Goal: Task Accomplishment & Management: Manage account settings

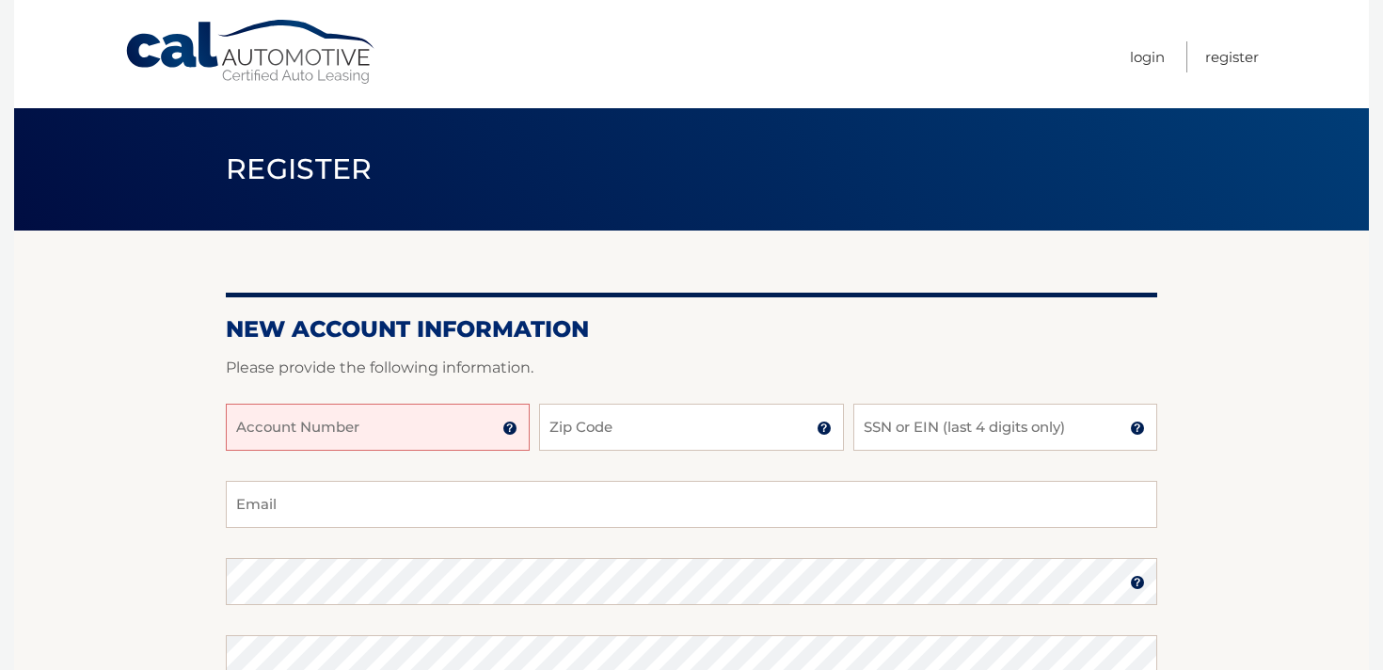
click at [390, 429] on input "Account Number" at bounding box center [378, 427] width 304 height 47
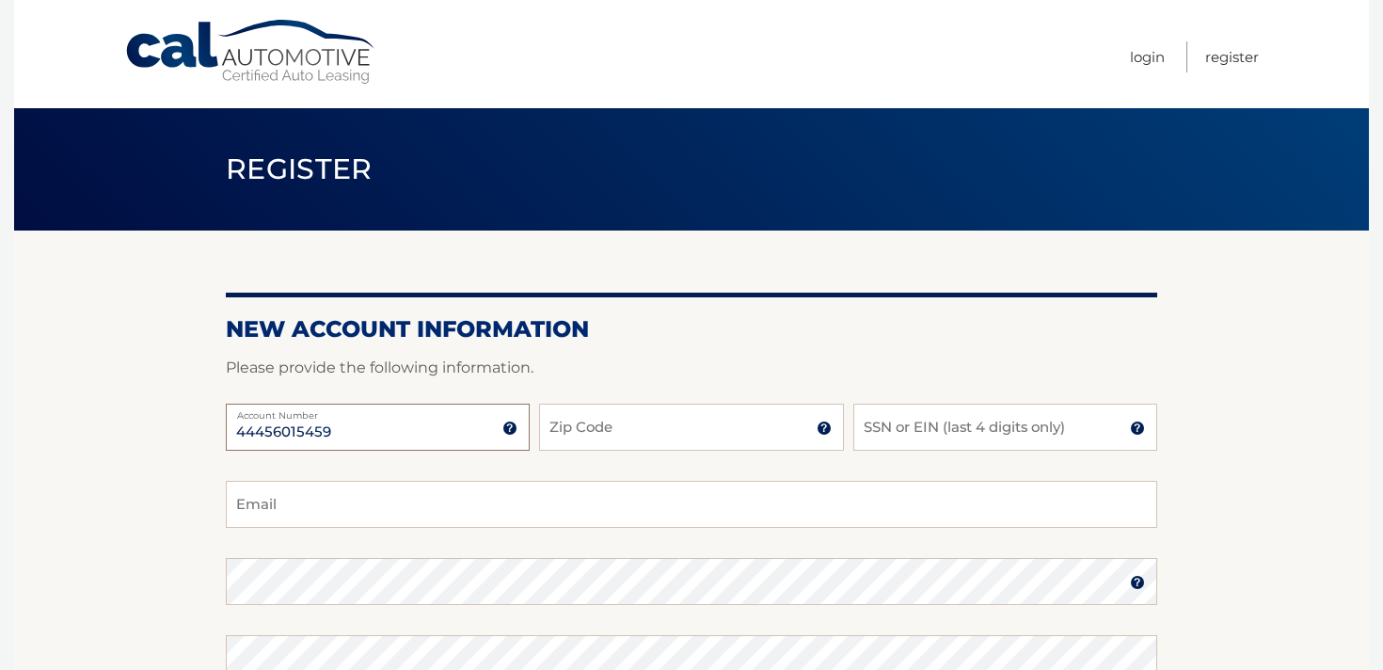
type input "44456015459"
type input "11756"
click at [901, 428] on input "SSN or EIN (last 4 digits only)" at bounding box center [1005, 427] width 304 height 47
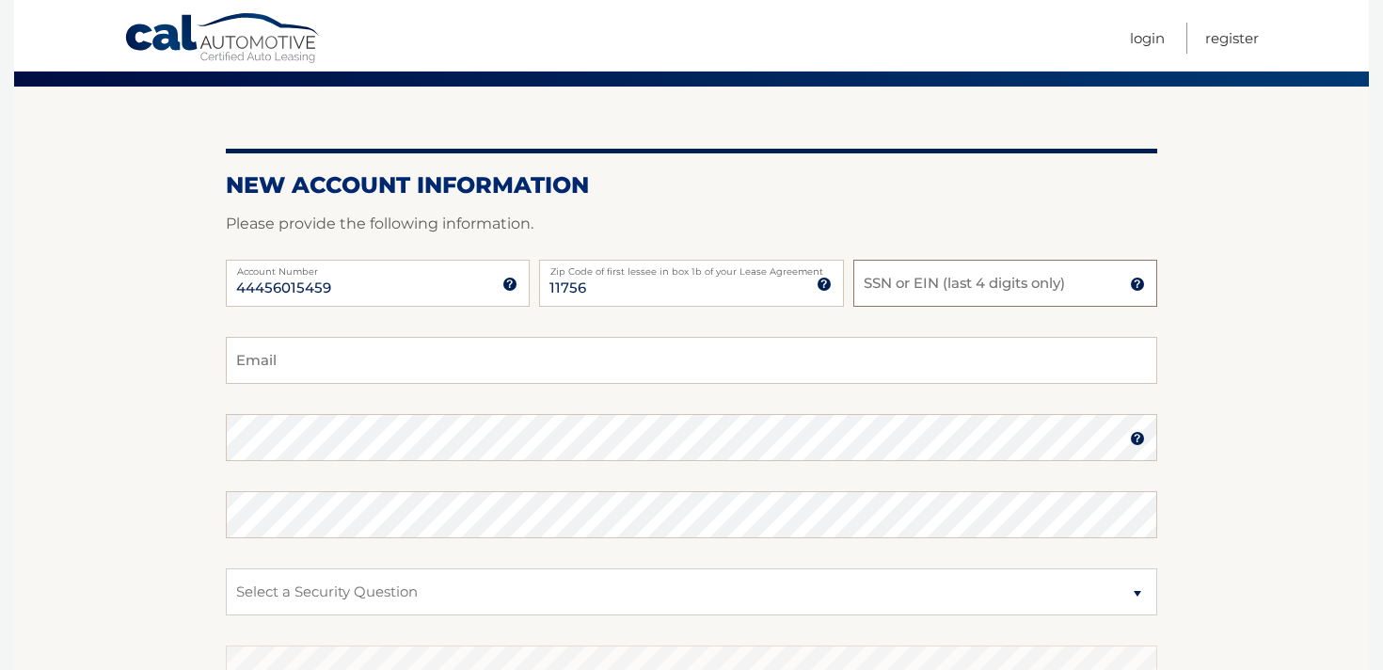
scroll to position [150, 0]
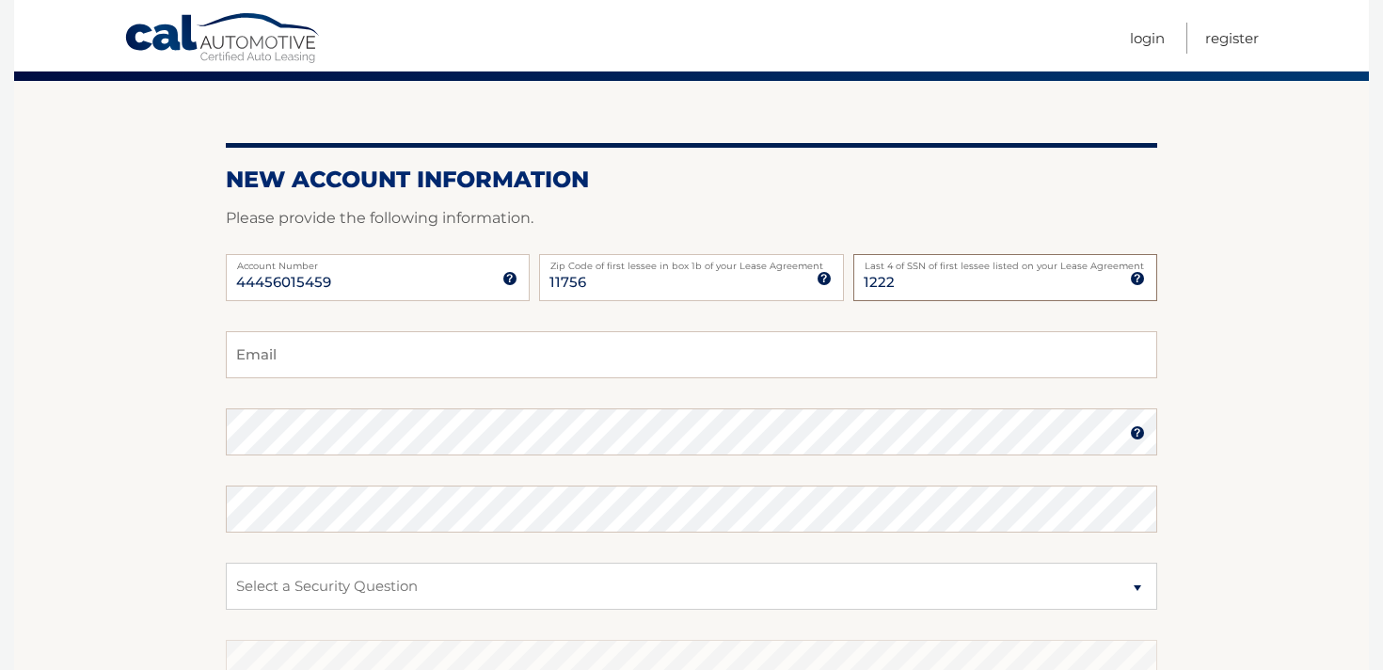
type input "1222"
type input "pischel.kristofer@gmail.com"
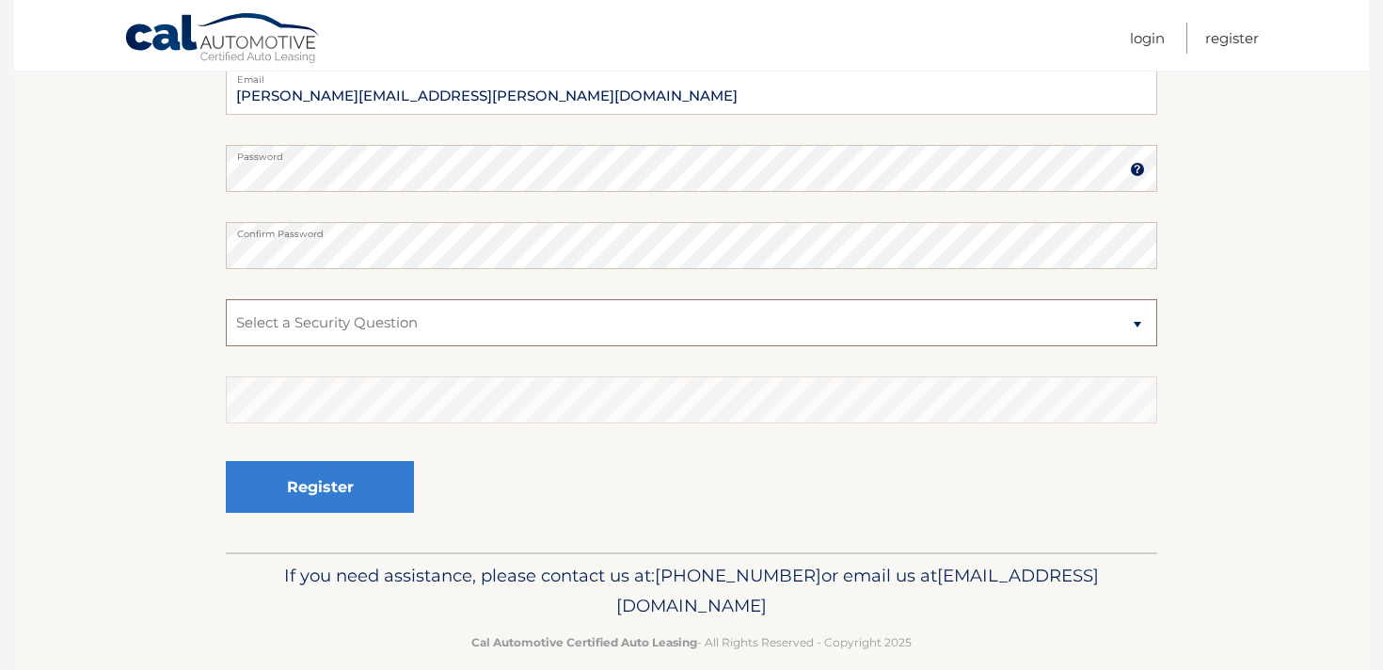
scroll to position [439, 0]
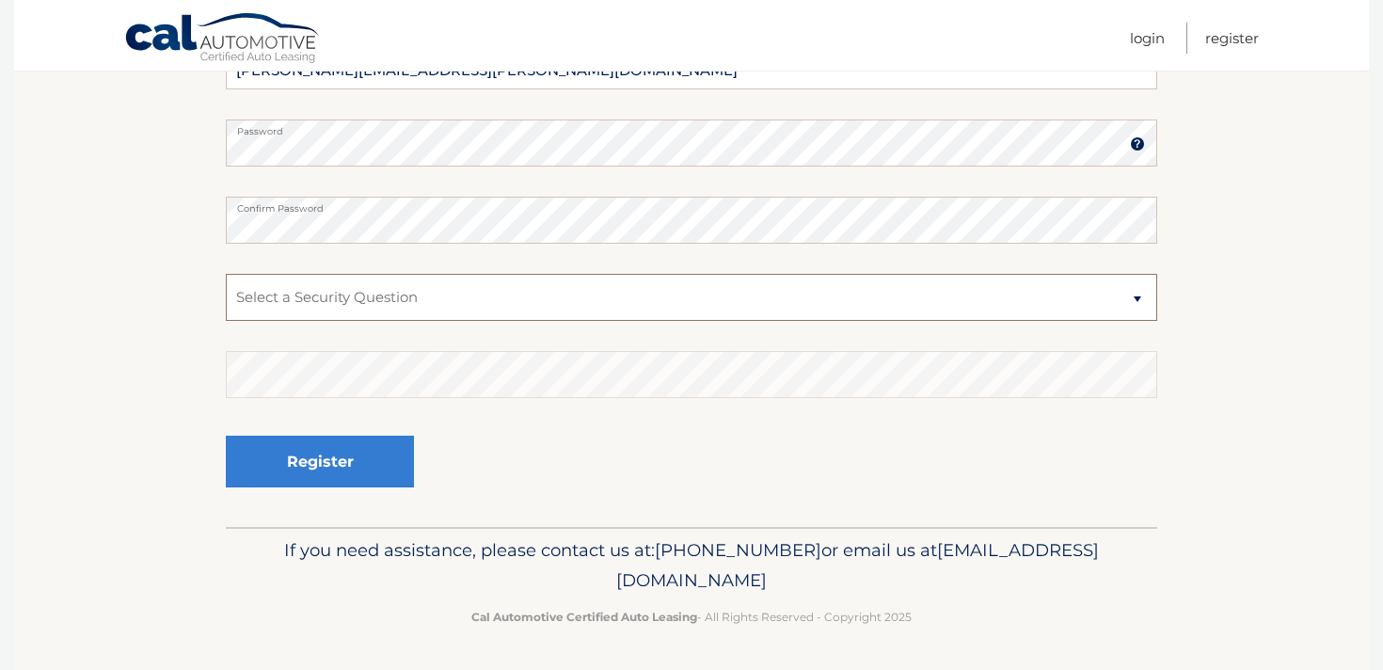
click at [387, 293] on select "Select a Security Question What was the name of your elementary school? What is…" at bounding box center [692, 297] width 932 height 47
select select "1"
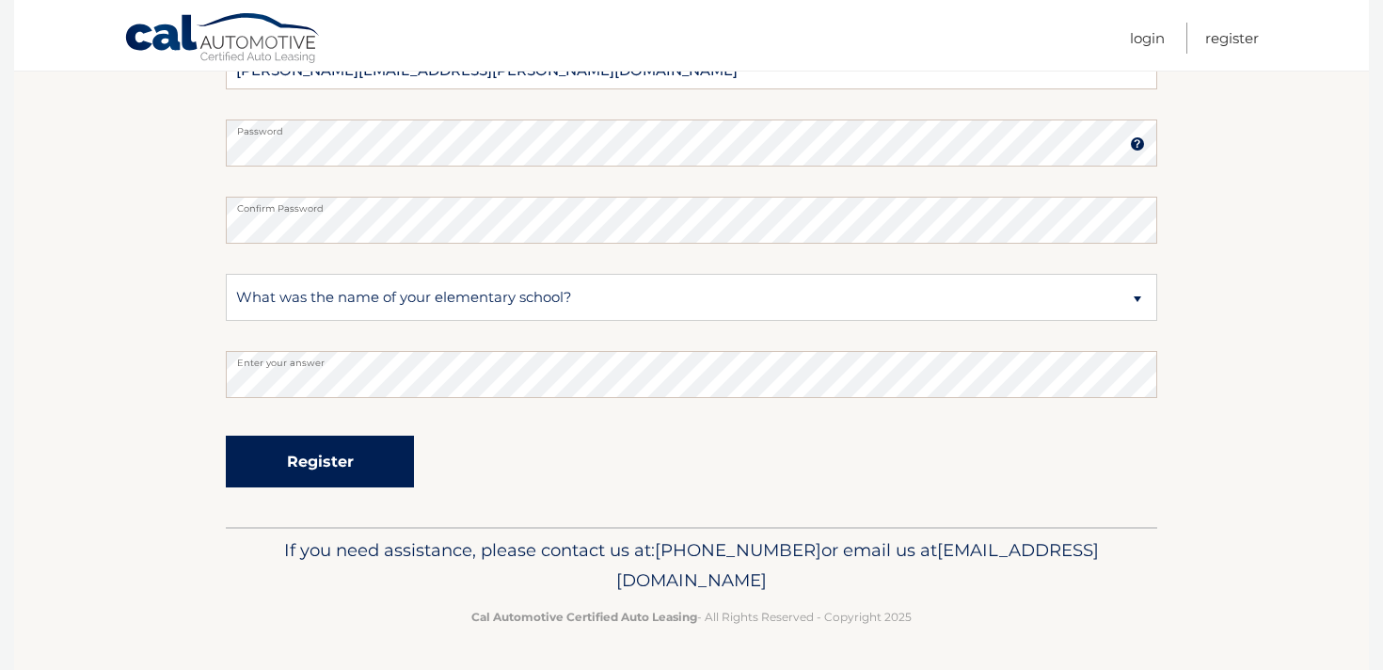
click at [255, 440] on button "Register" at bounding box center [320, 462] width 188 height 52
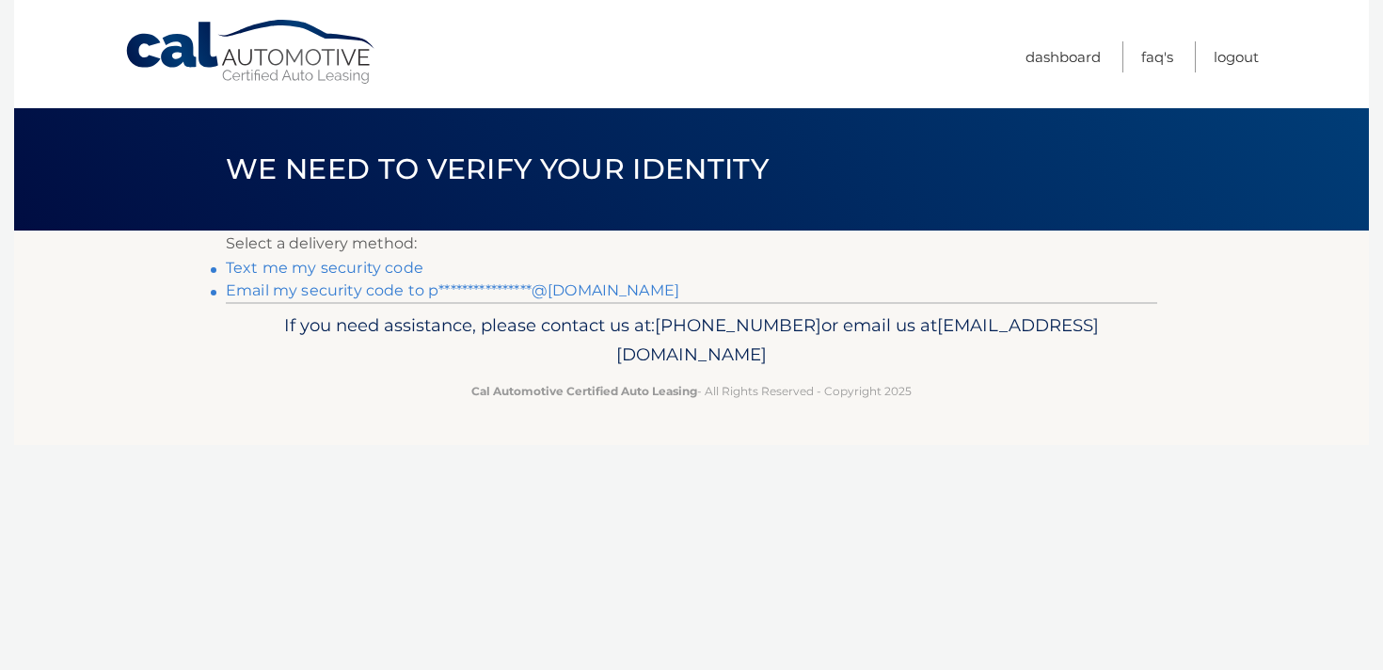
click at [268, 294] on link "**********" at bounding box center [453, 290] width 454 height 18
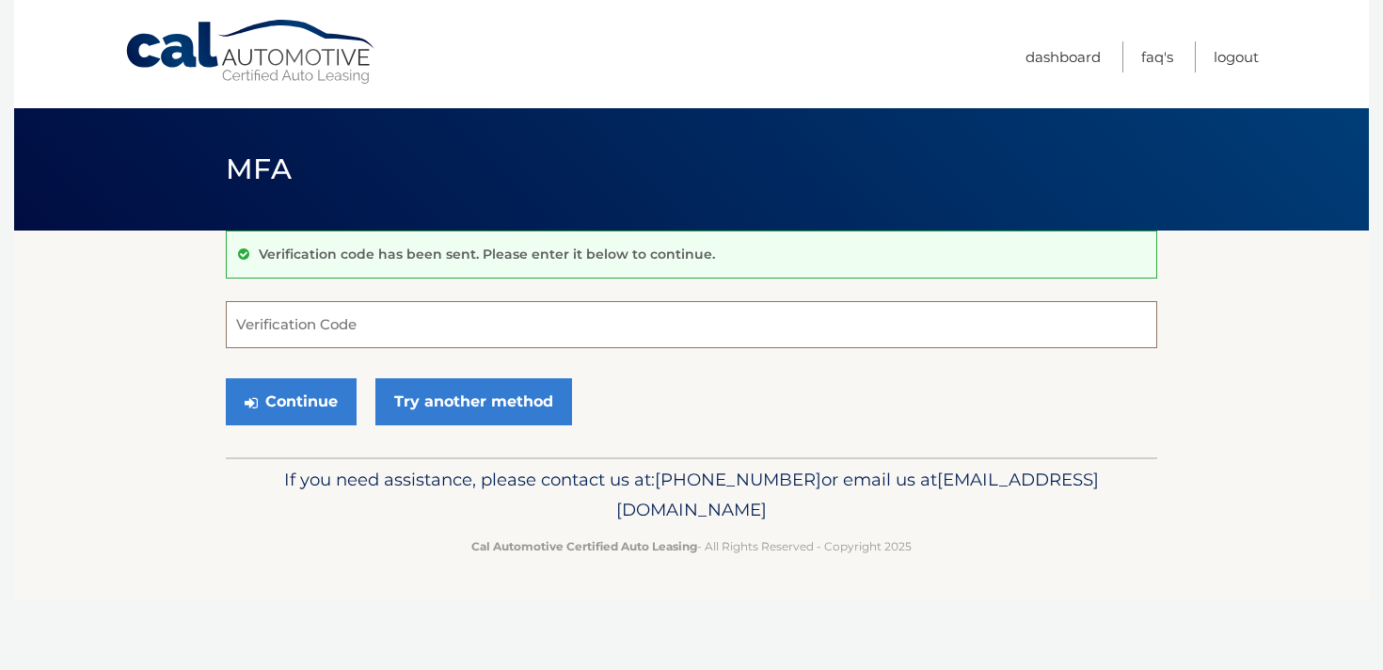
click at [296, 311] on input "Verification Code" at bounding box center [692, 324] width 932 height 47
paste input "038321"
type input "038321"
click at [252, 408] on icon "submit" at bounding box center [251, 402] width 13 height 15
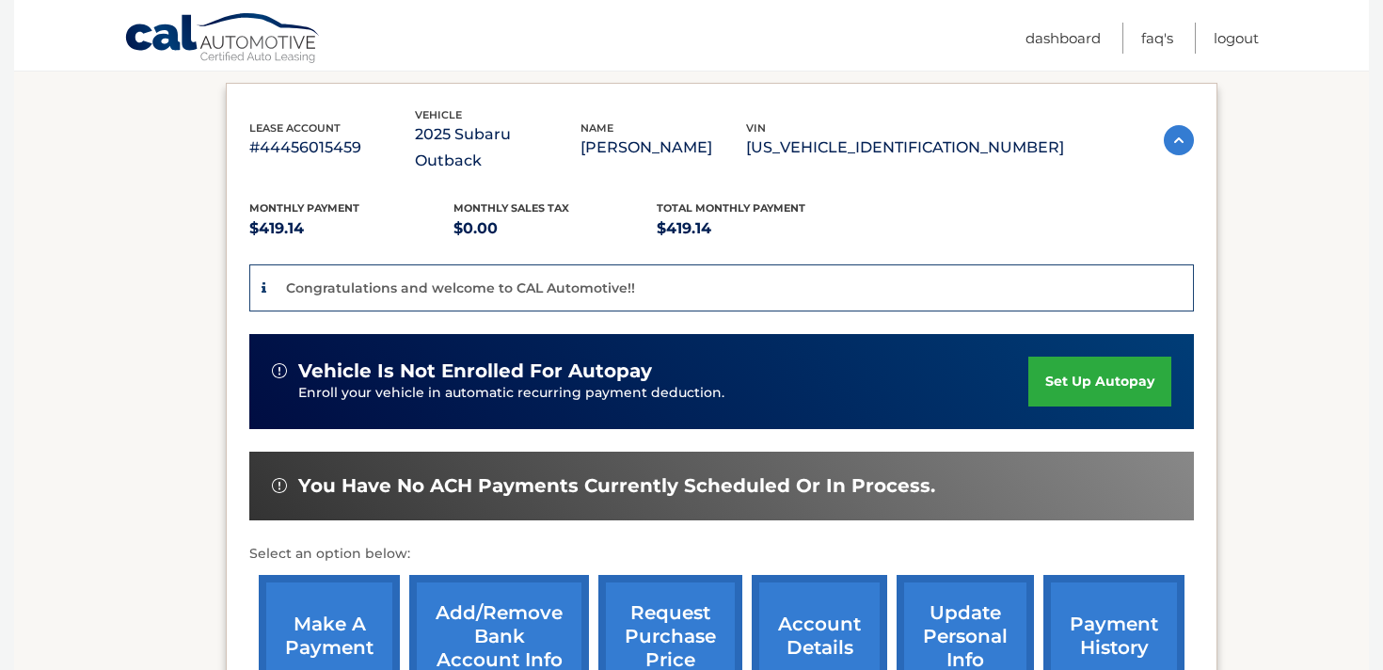
scroll to position [305, 0]
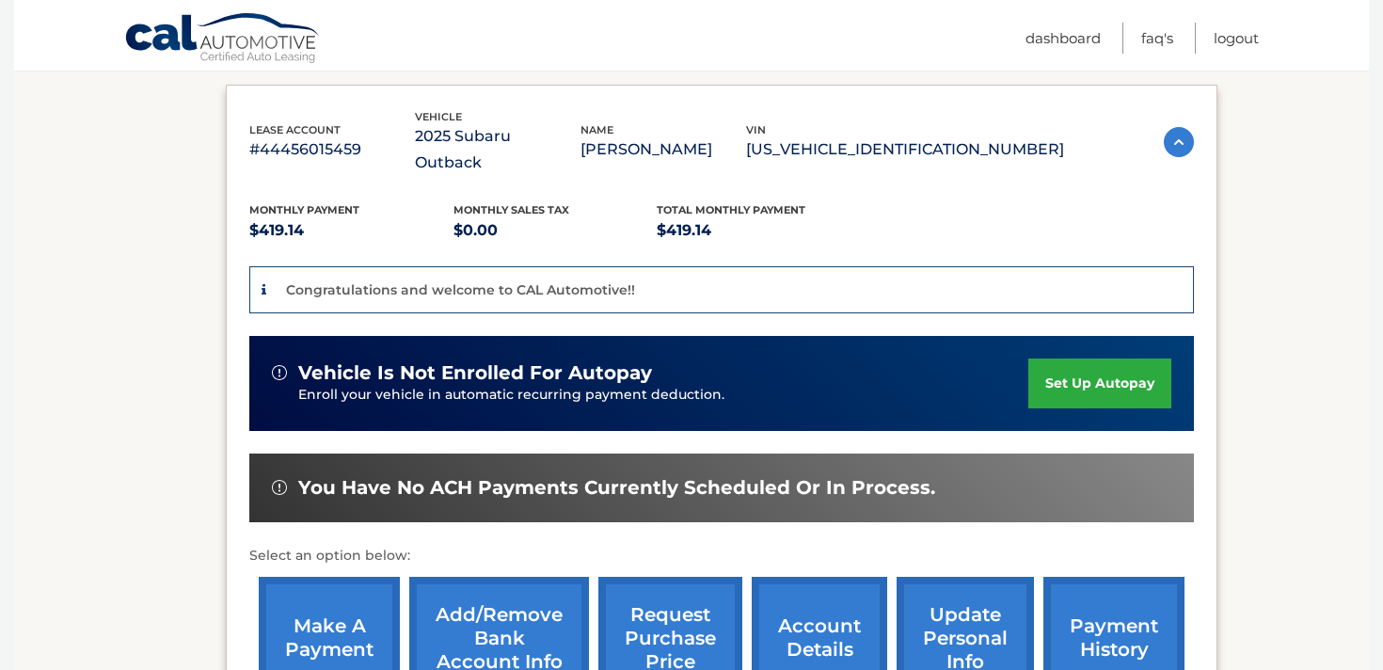
click at [1062, 359] on link "set up autopay" at bounding box center [1100, 384] width 143 height 50
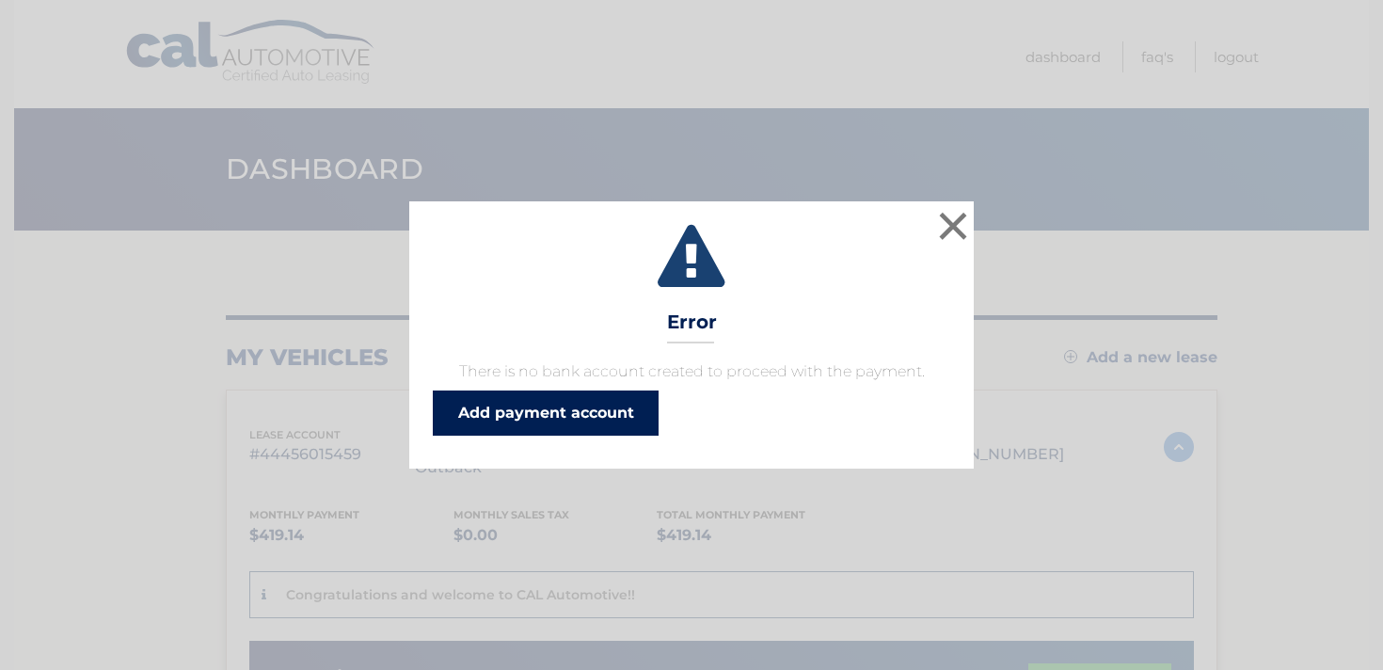
click at [504, 404] on link "Add payment account" at bounding box center [546, 413] width 226 height 45
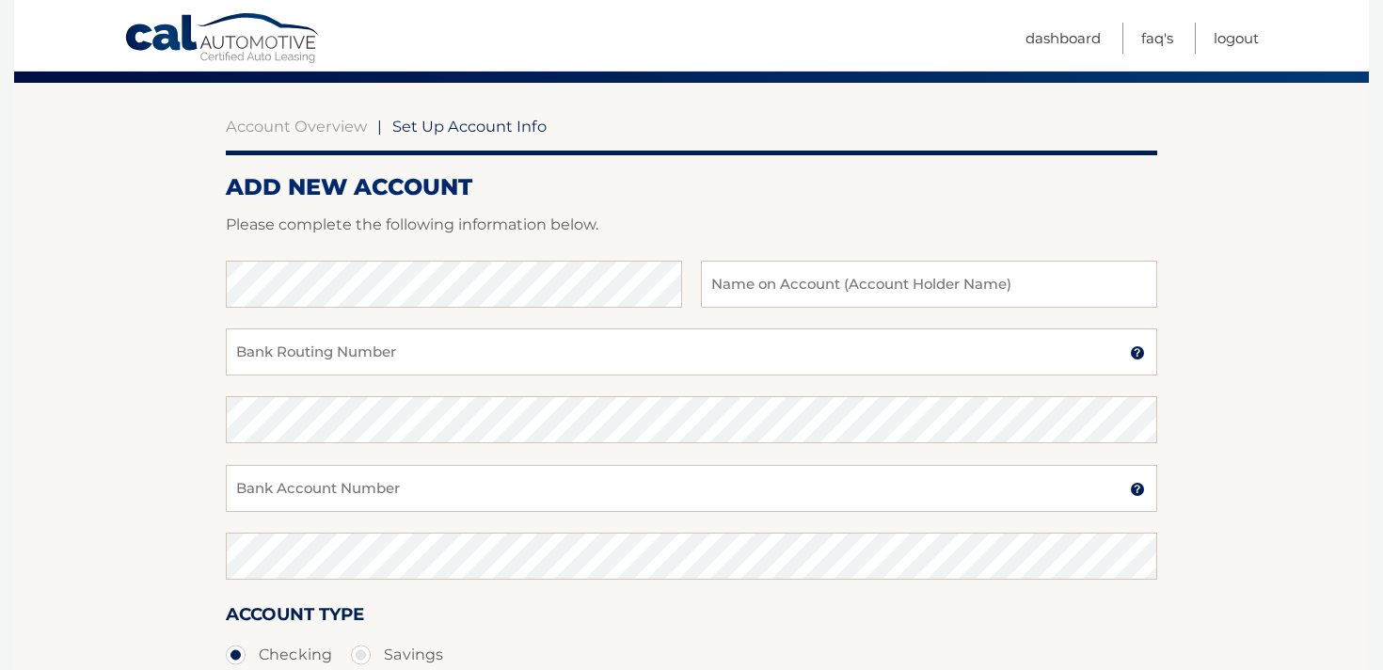
scroll to position [201, 0]
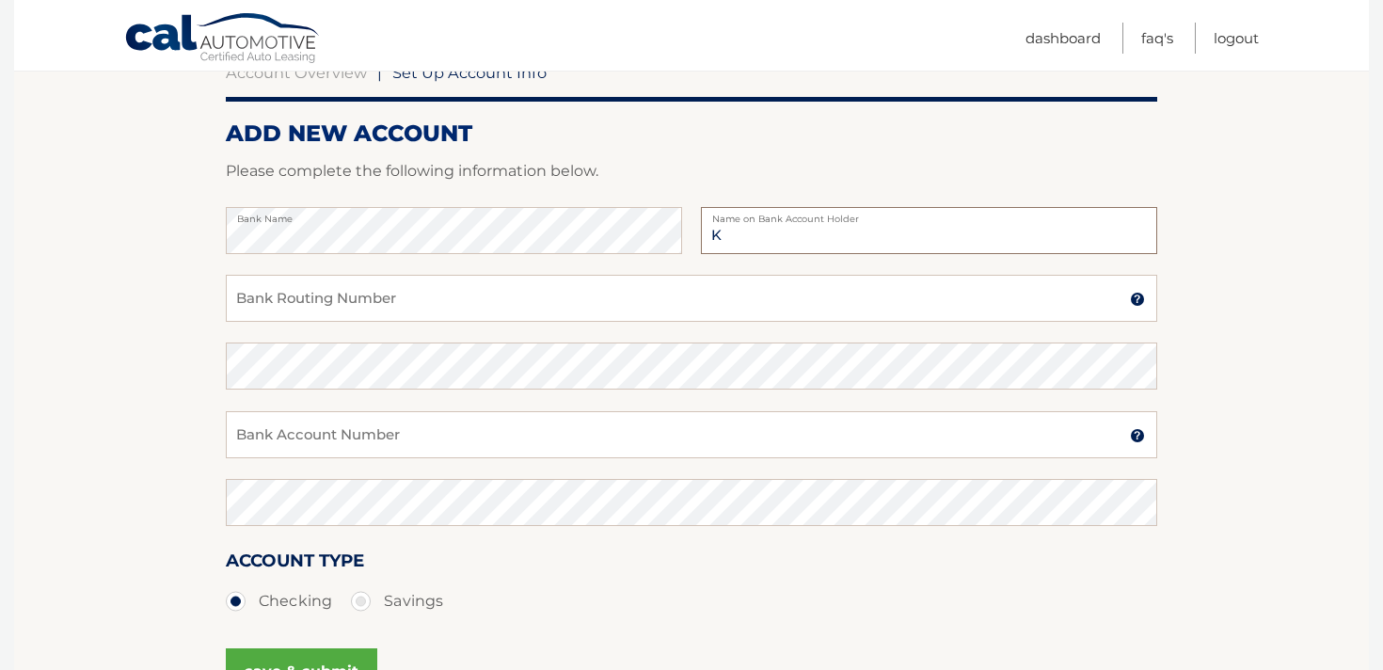
type input "[PERSON_NAME]"
click at [372, 297] on input "Bank Routing Number" at bounding box center [692, 298] width 932 height 47
paste input "031176110"
type input "031176110"
click at [309, 425] on input "Bank Account Number" at bounding box center [692, 434] width 932 height 47
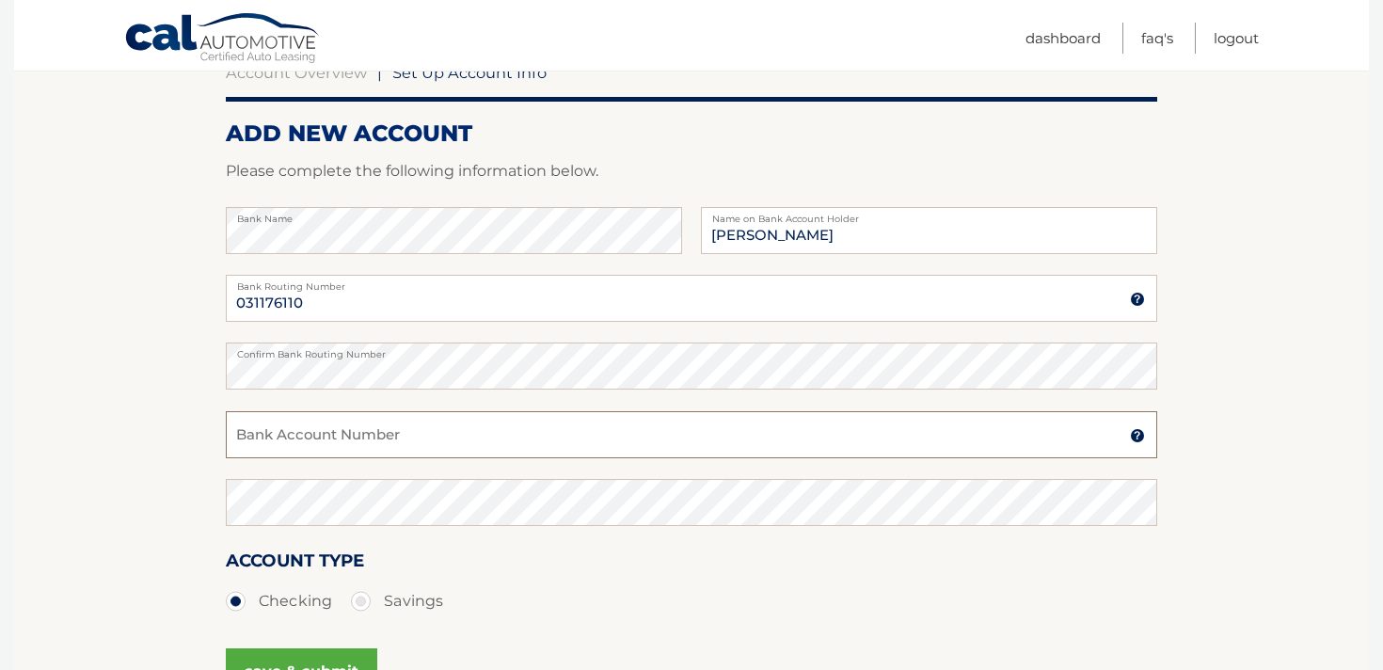
paste input "1456832934"
type input "1456832934"
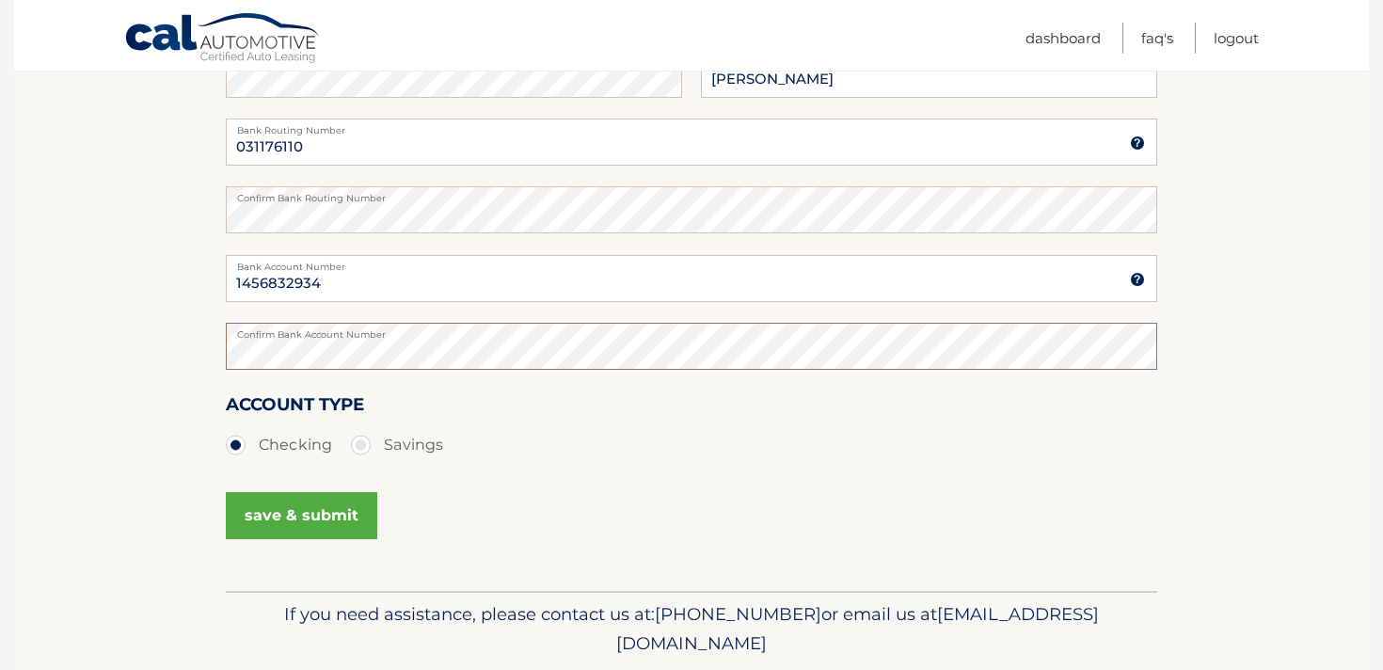
scroll to position [395, 0]
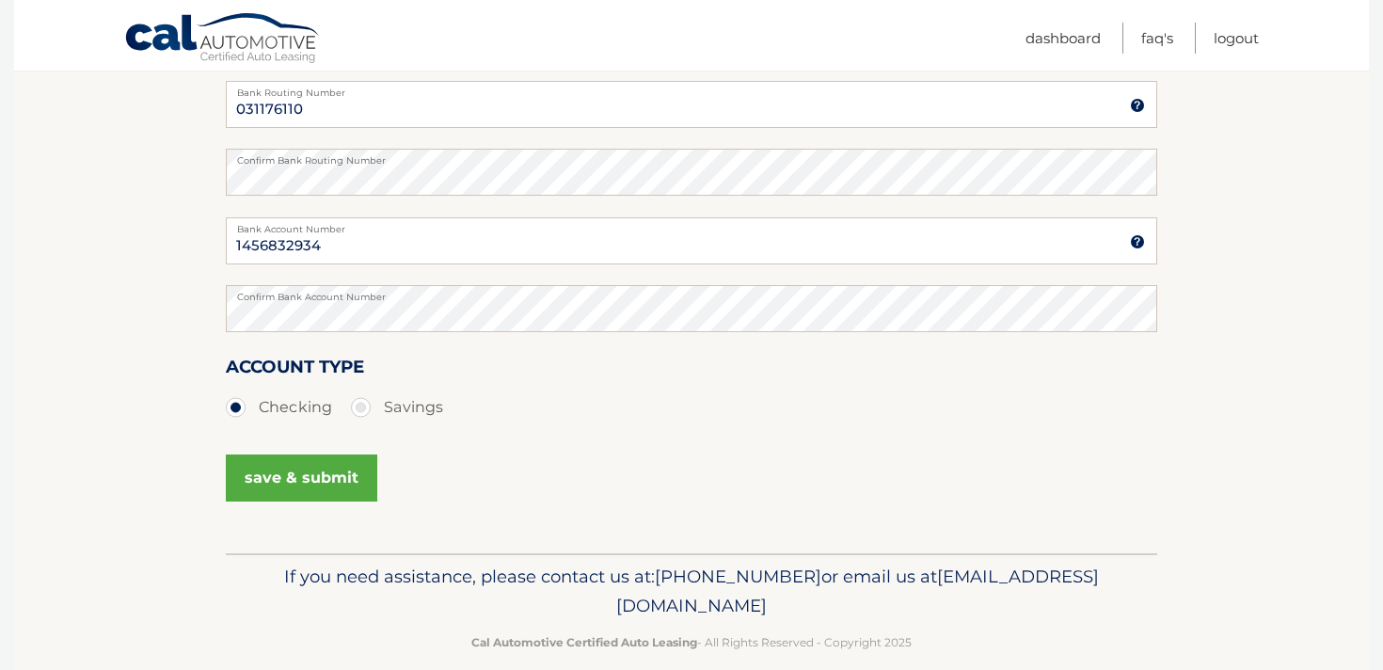
click at [263, 484] on button "save & submit" at bounding box center [302, 478] width 152 height 47
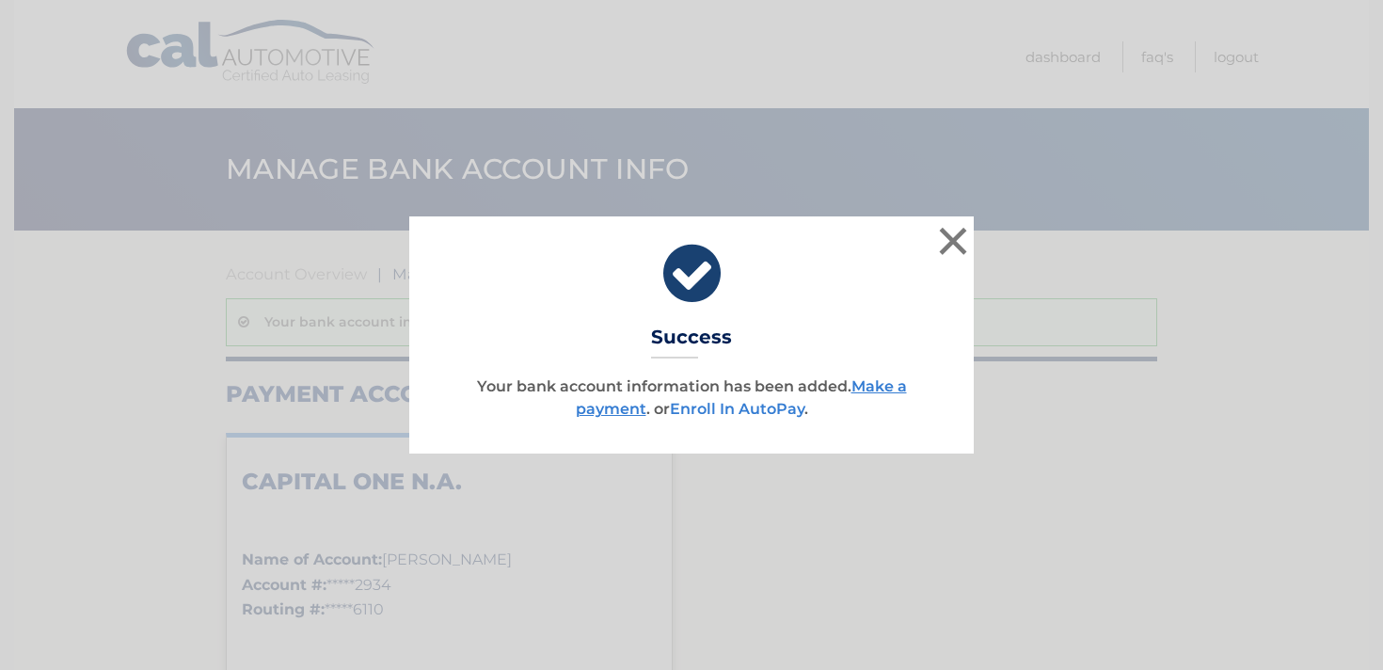
click at [710, 410] on link "Enroll In AutoPay" at bounding box center [737, 409] width 135 height 18
click at [876, 382] on link "Make a payment" at bounding box center [741, 397] width 331 height 40
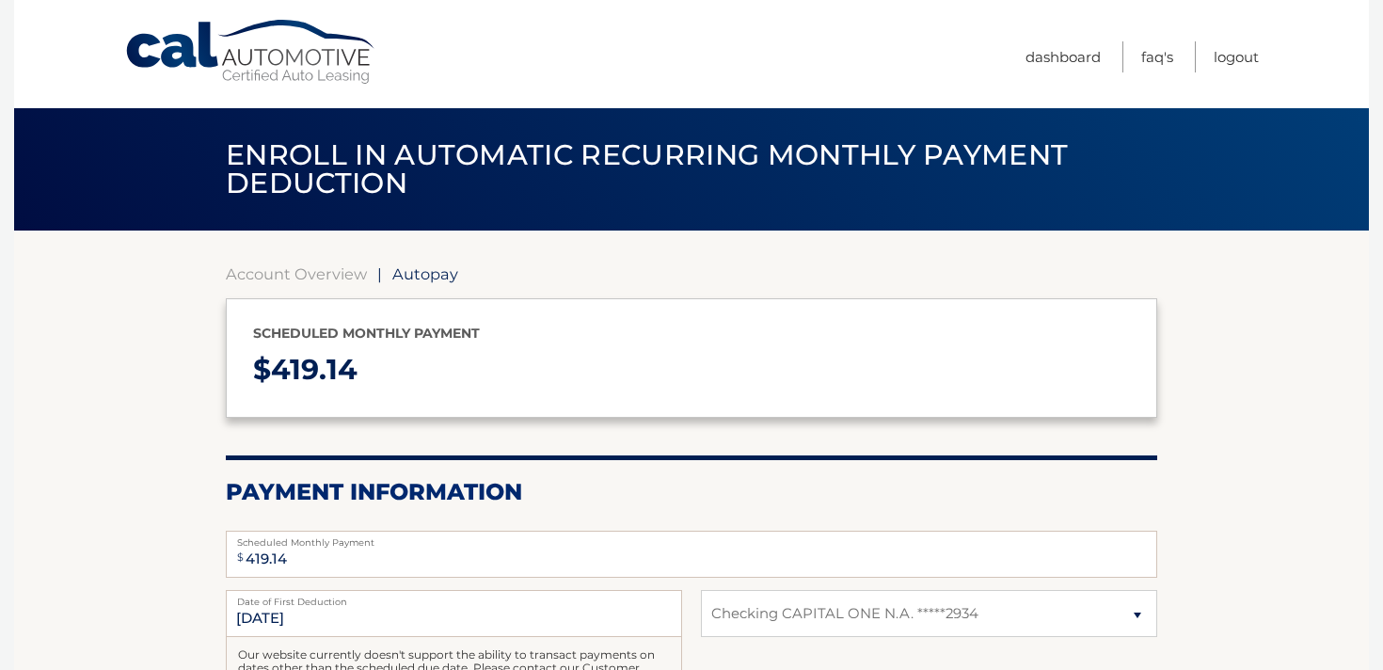
select select "MzA3MjdhNDktZDVmMy00ZjBlLTg5ZGEtODE5YmQ0NjBhNTk5"
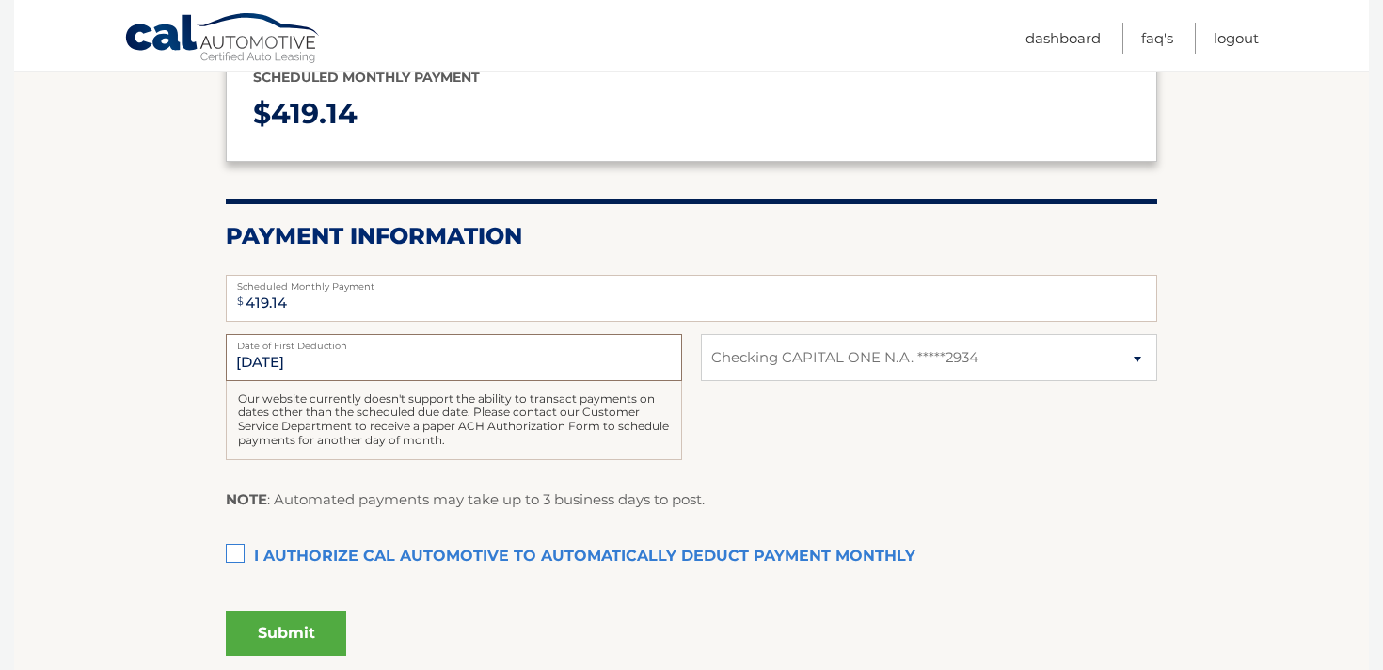
click at [510, 350] on input "[DATE]" at bounding box center [454, 357] width 456 height 47
click at [331, 363] on input "[DATE]" at bounding box center [454, 357] width 456 height 47
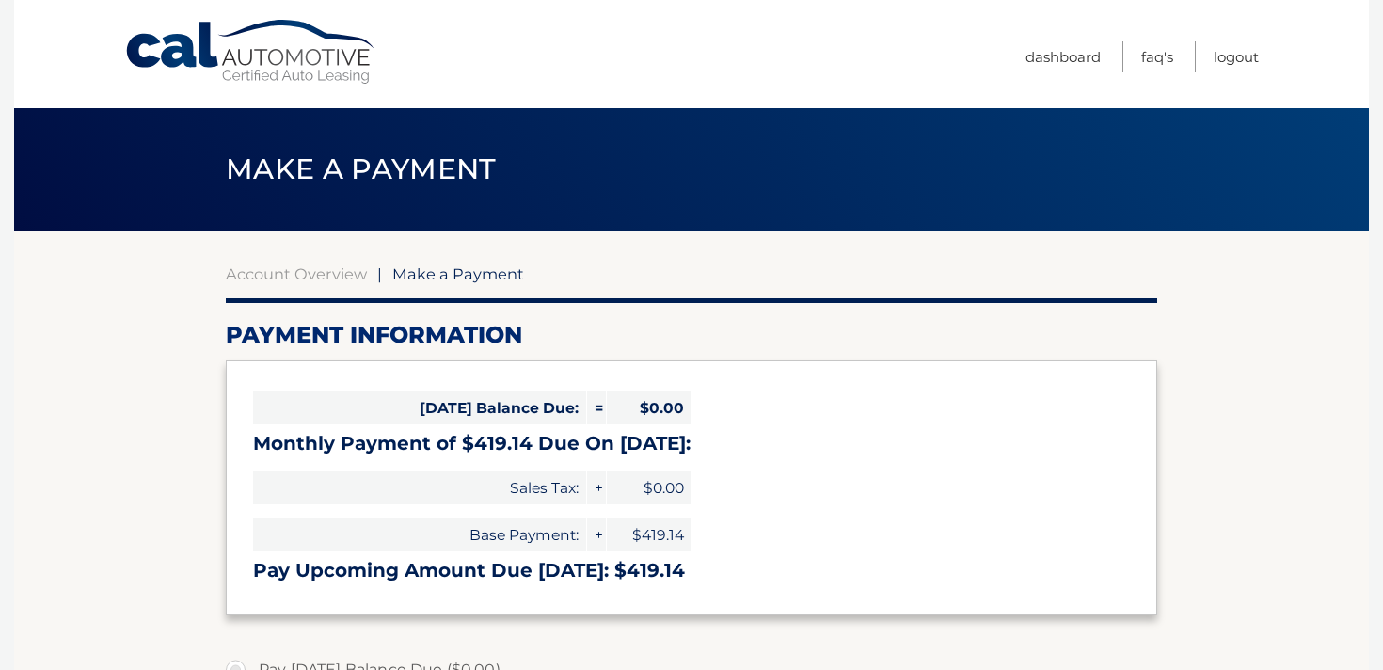
select select "MzA3MjdhNDktZDVmMy00ZjBlLTg5ZGEtODE5YmQ0NjBhNTk5"
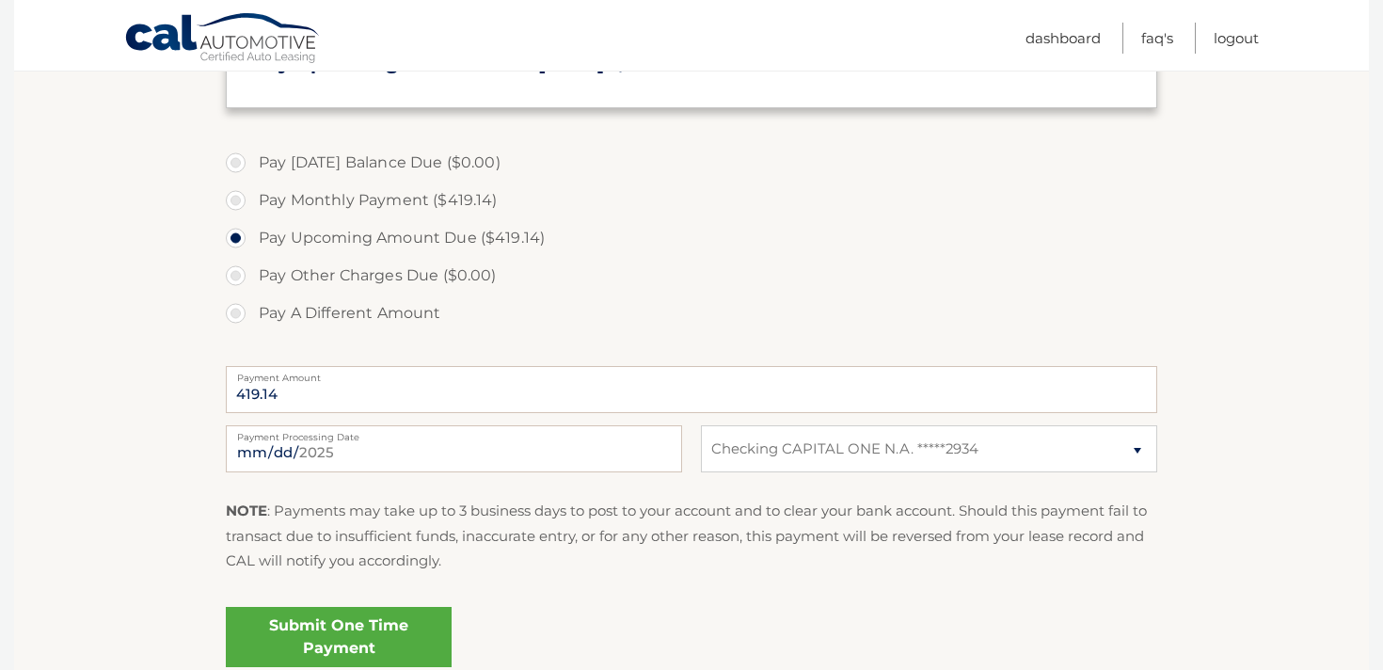
scroll to position [518, 0]
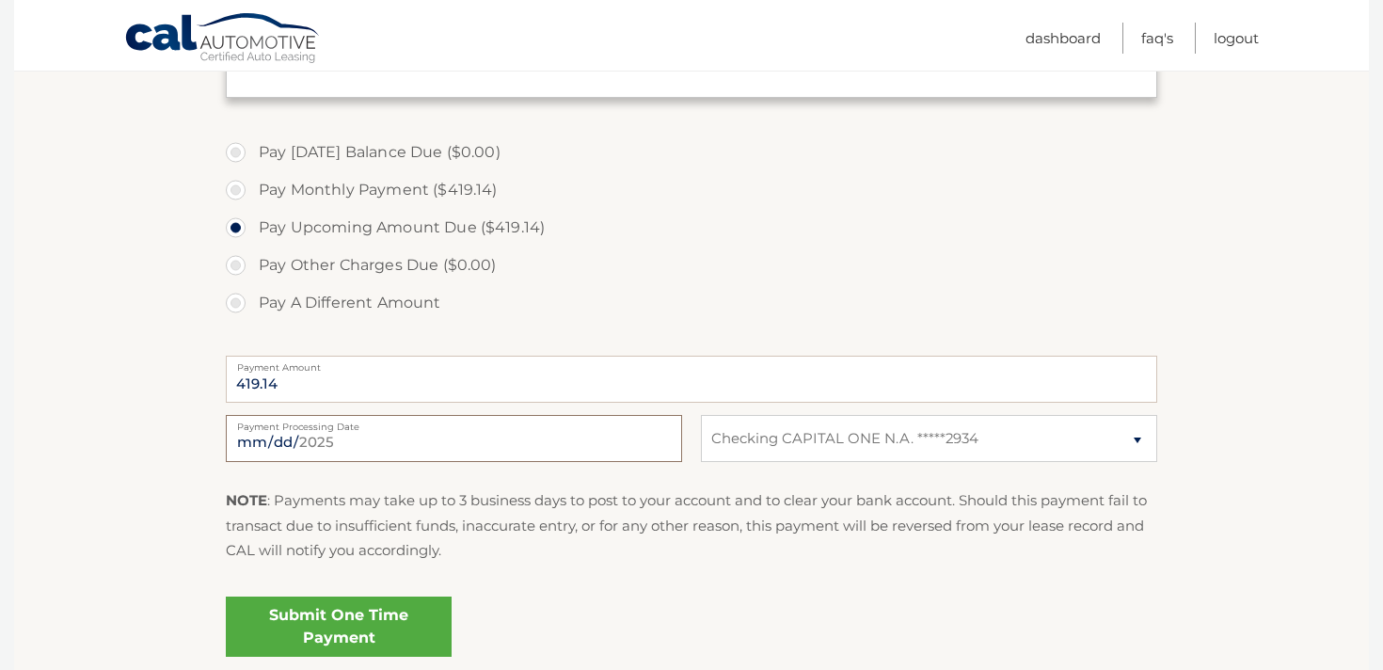
click at [420, 445] on input "2025-10-02" at bounding box center [454, 438] width 456 height 47
click at [731, 281] on label "Pay Other Charges Due ($0.00)" at bounding box center [692, 266] width 932 height 38
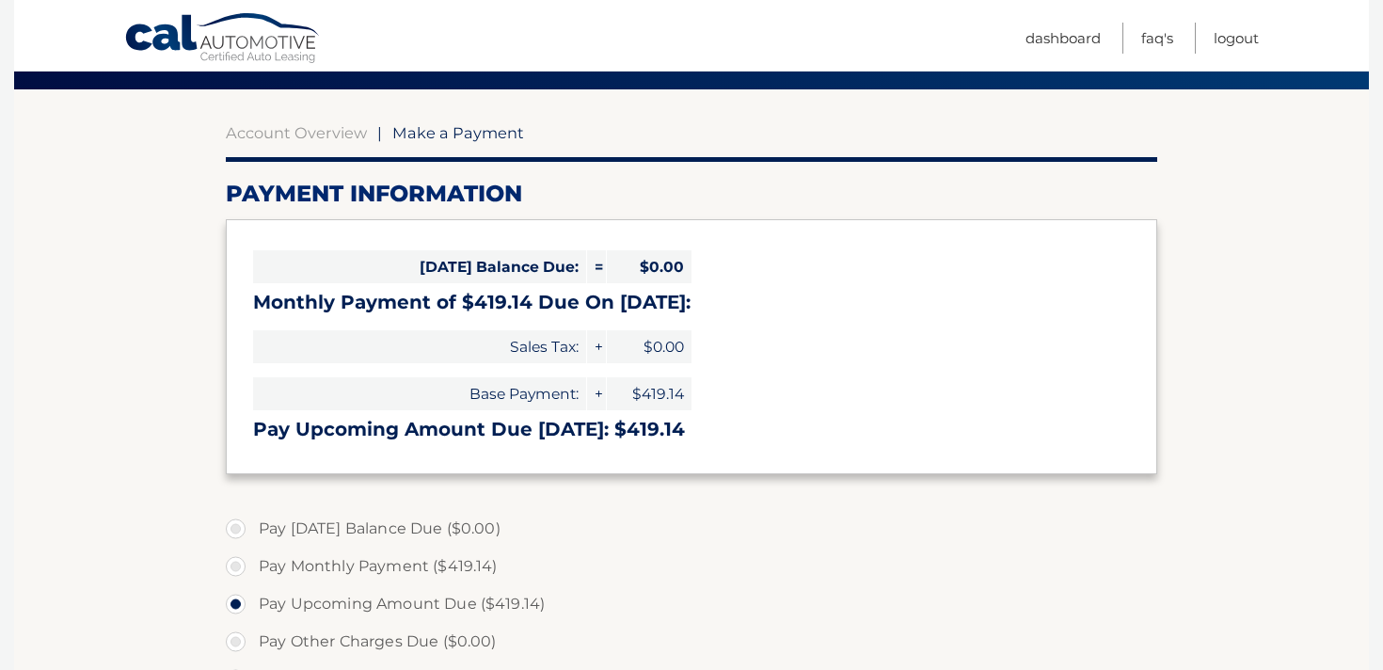
scroll to position [127, 0]
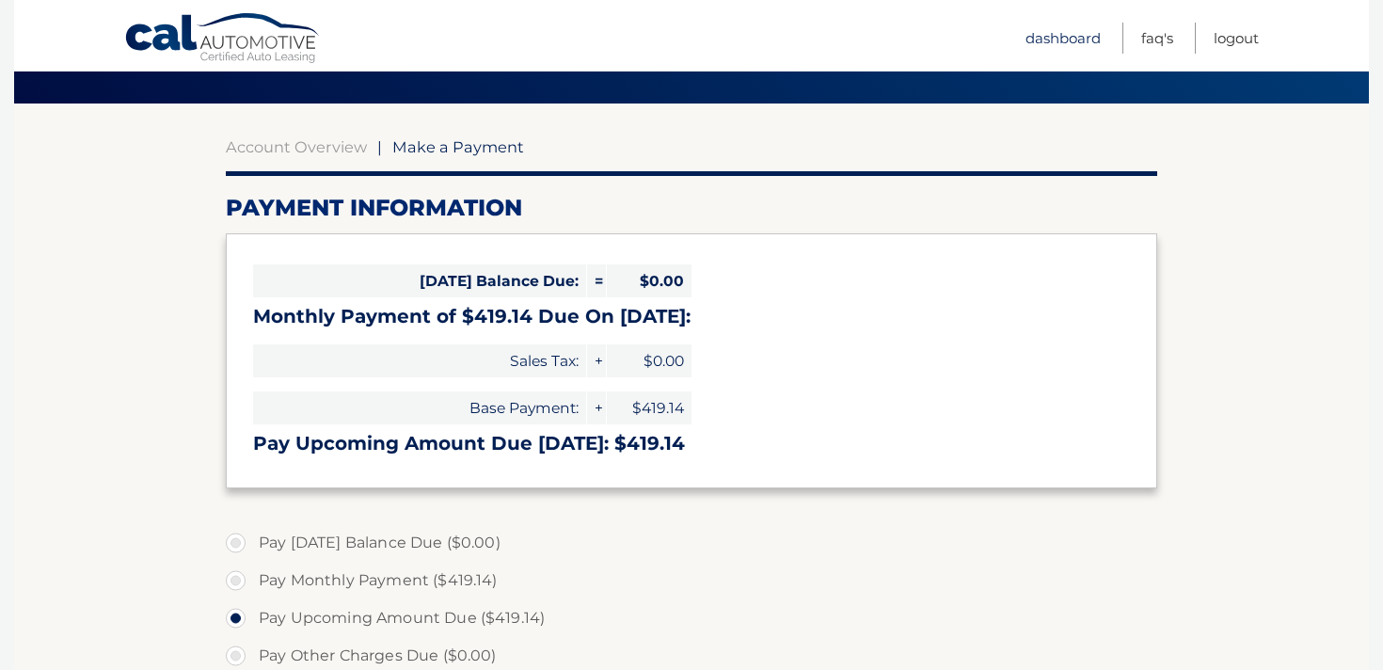
click at [1063, 25] on link "Dashboard" at bounding box center [1063, 38] width 75 height 31
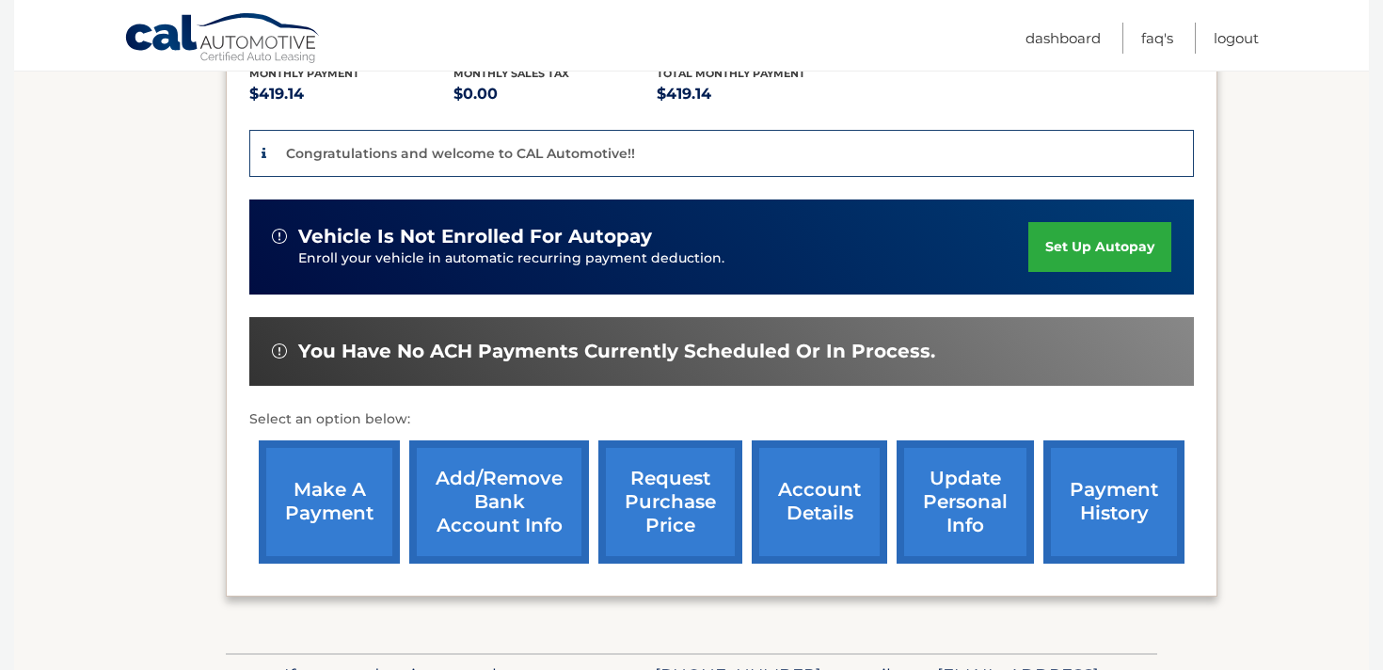
scroll to position [539, 0]
